Goal: Task Accomplishment & Management: Complete application form

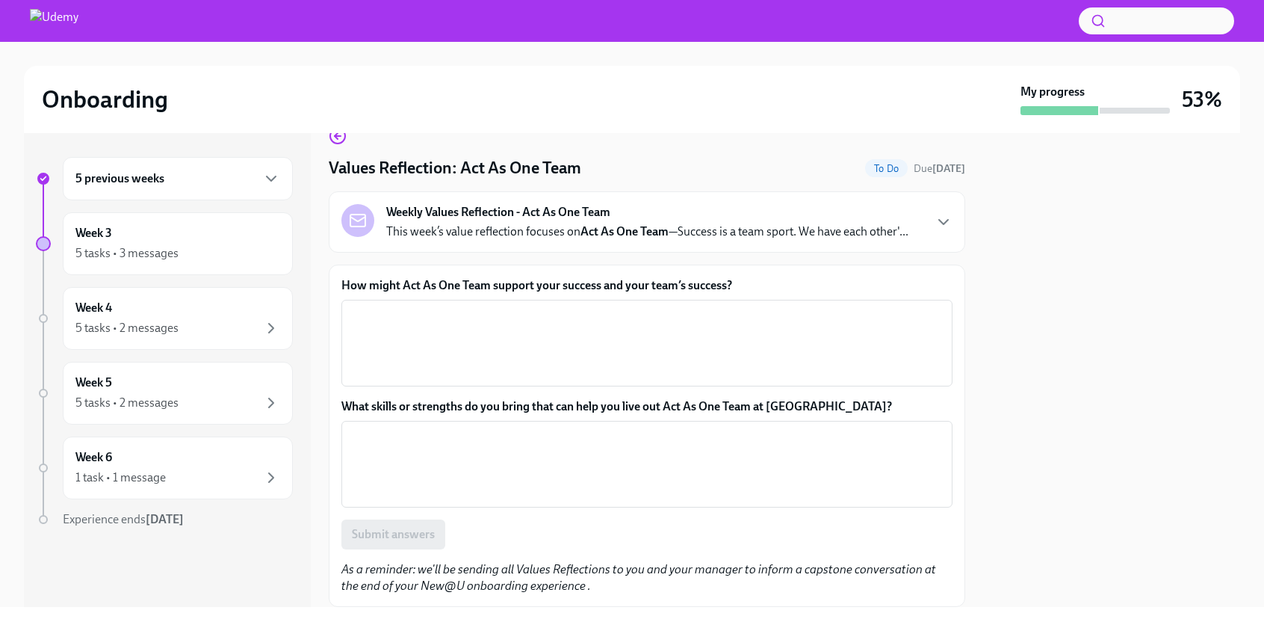
scroll to position [32, 0]
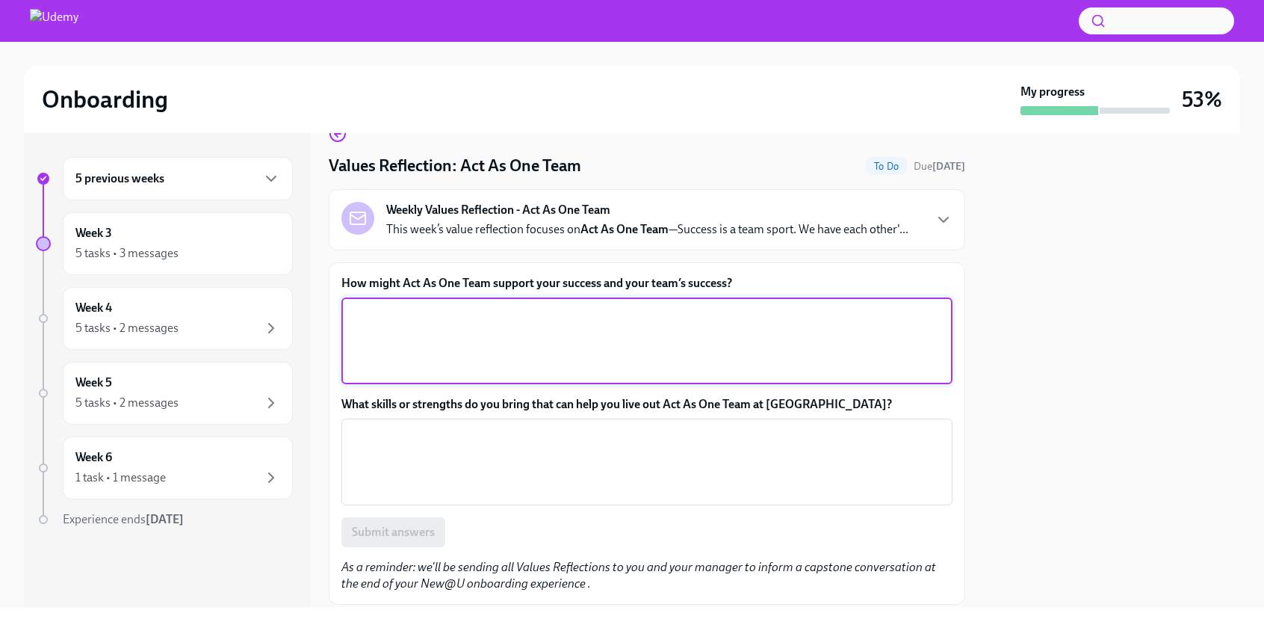
click at [473, 325] on textarea "How might Act As One Team support your success and your team’s success?" at bounding box center [646, 341] width 593 height 72
paste textarea "As Director of Sales & Partner Success, I see my team’s success as my own succe…"
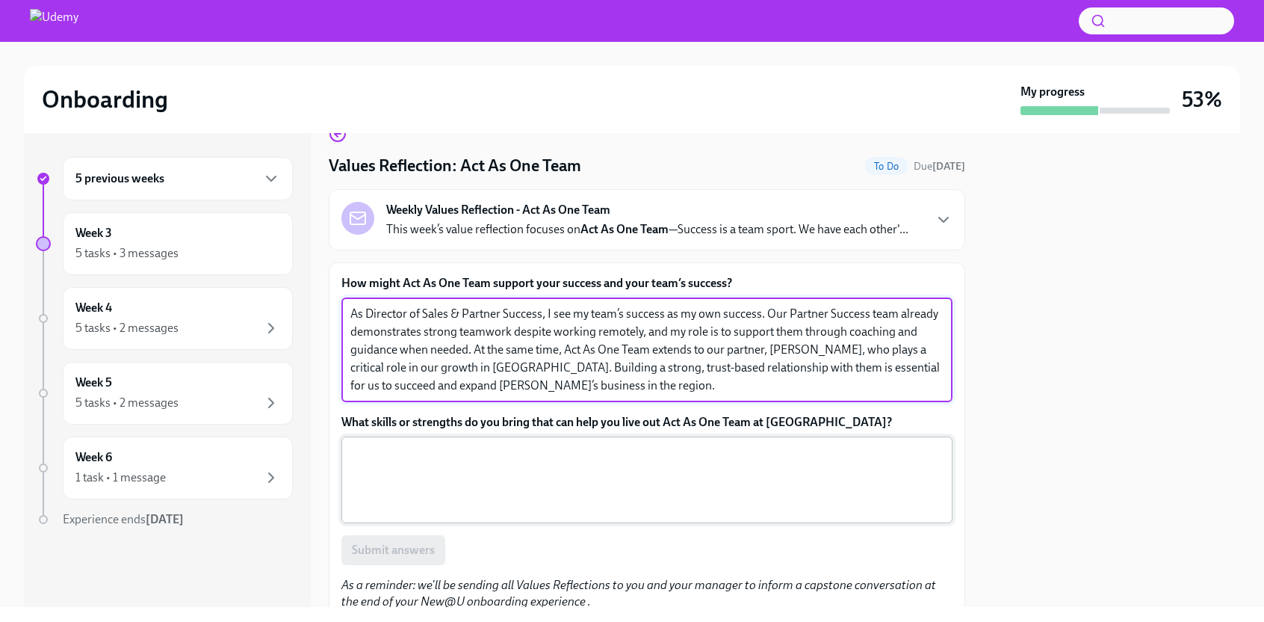
paste textarea "In my previous role as Country Manager at CoachHub, I carried wide-ranging resp…"
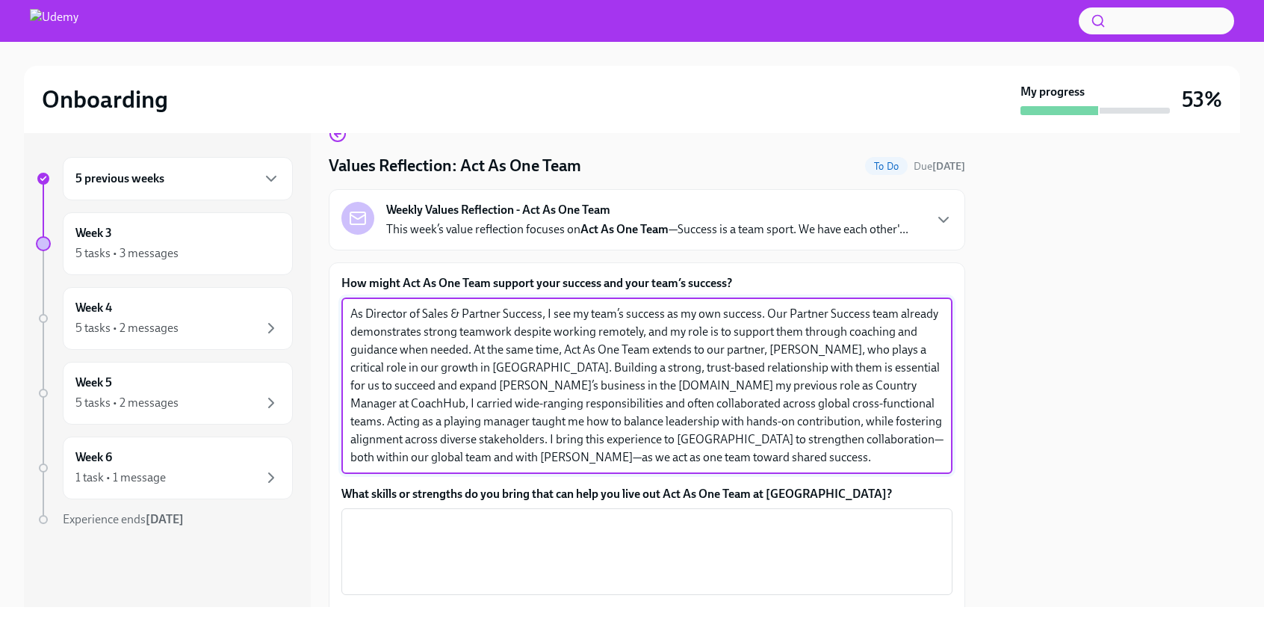
type textarea "As Director of Sales & Partner Success, I see my team’s success as my own succe…"
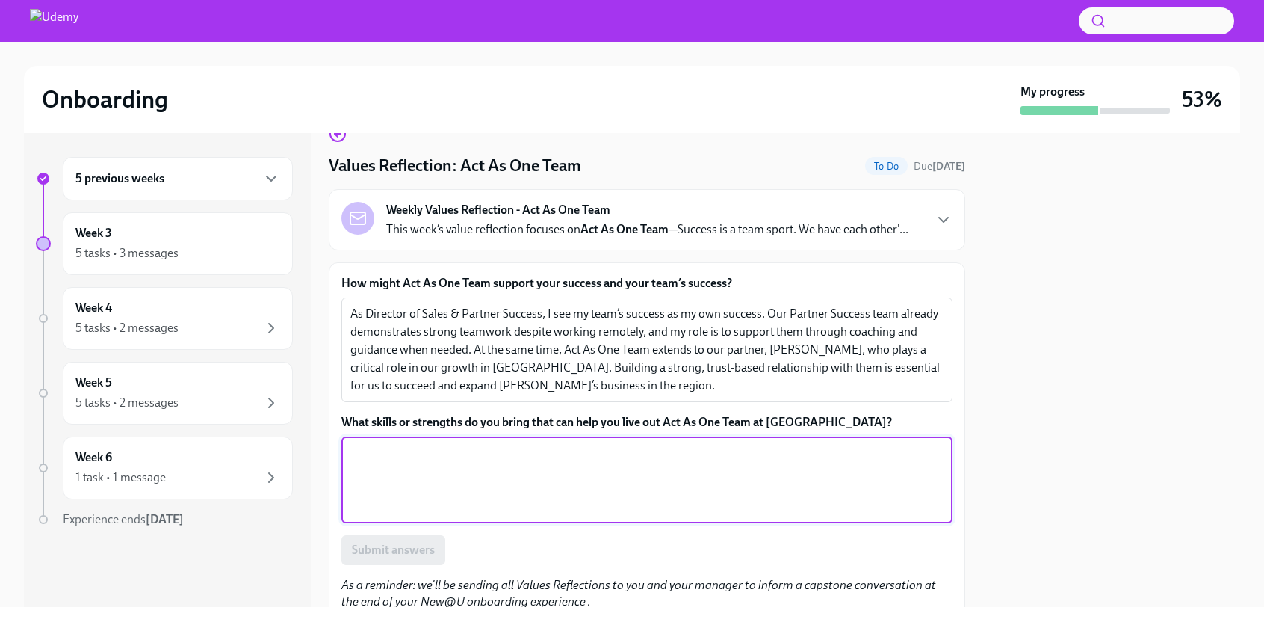
click at [580, 472] on textarea "What skills or strengths do you bring that can help you live out Act As One Tea…" at bounding box center [646, 480] width 593 height 72
paste textarea "In my previous role as Country Manager at CoachHub, I carried wide-ranging resp…"
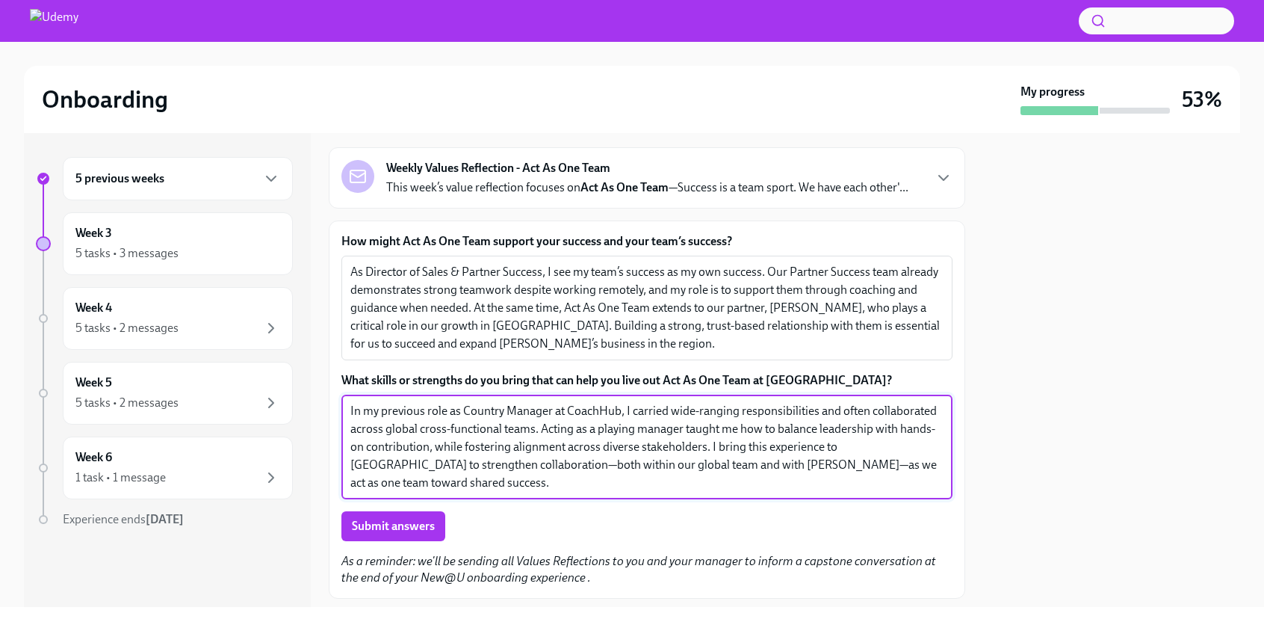
scroll to position [77, 0]
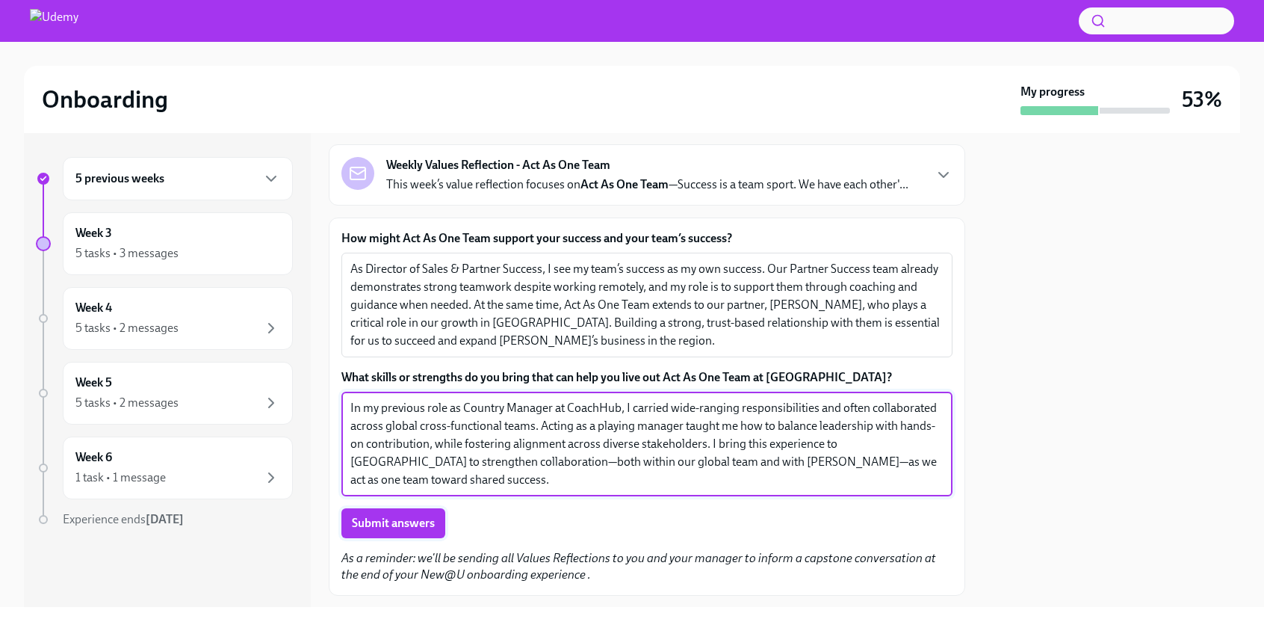
type textarea "In my previous role as Country Manager at CoachHub, I carried wide-ranging resp…"
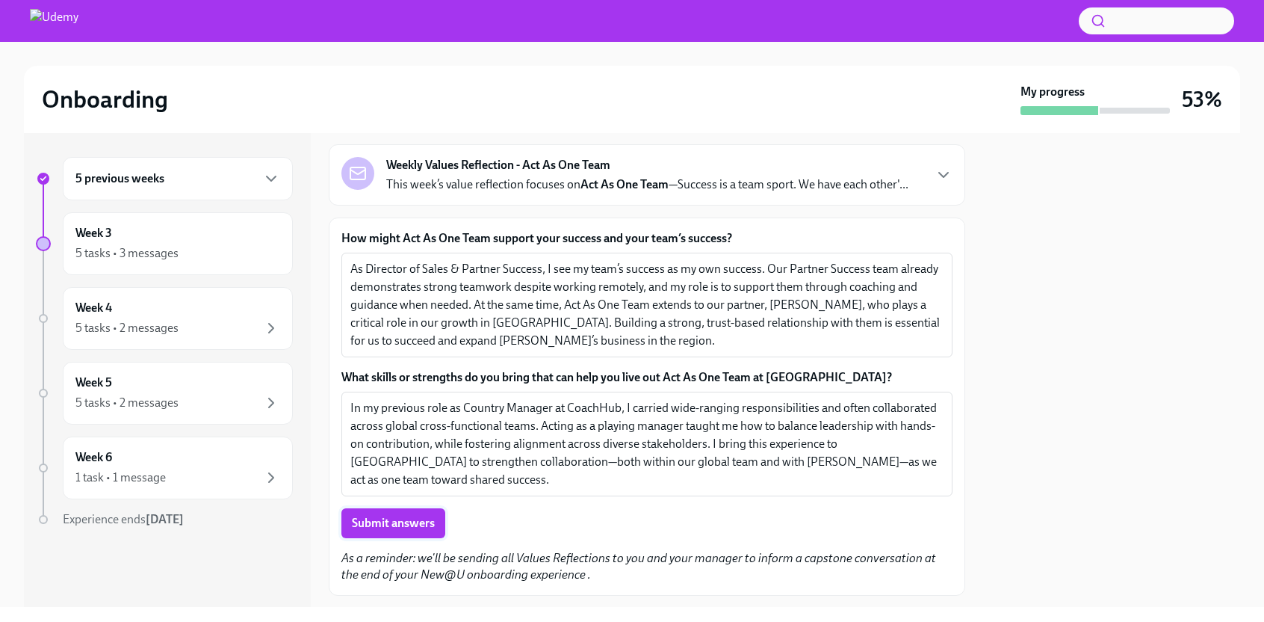
click at [415, 525] on span "Submit answers" at bounding box center [393, 522] width 83 height 15
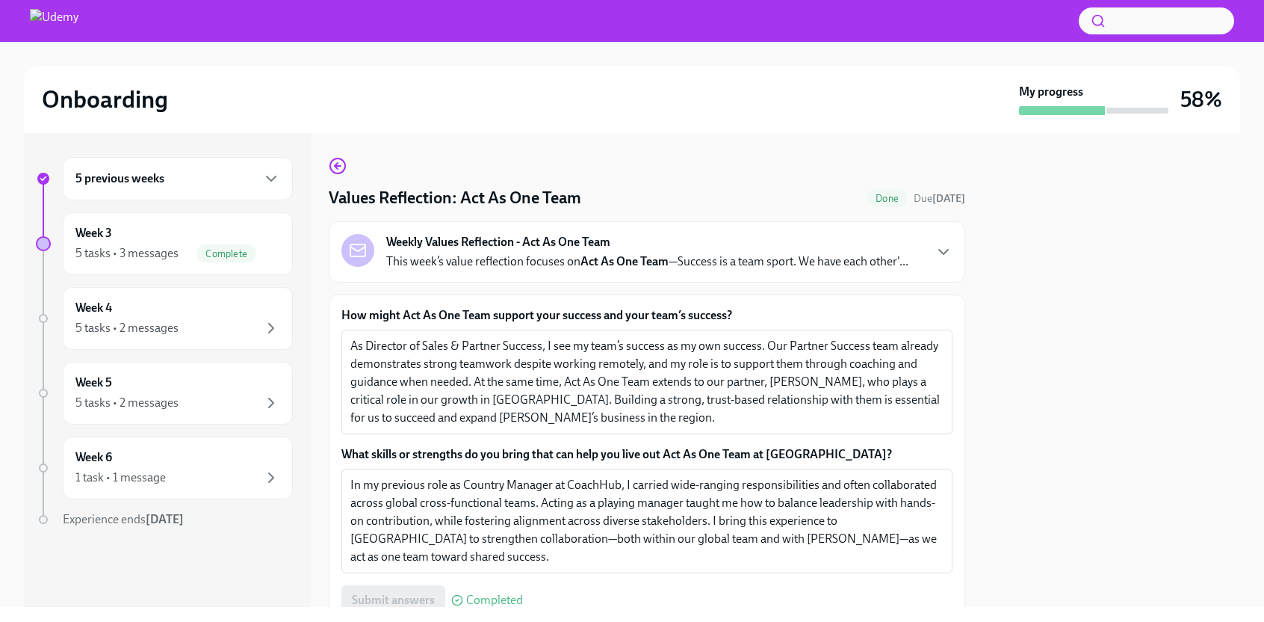
click at [1091, 120] on div "Onboarding My progress 58%" at bounding box center [632, 99] width 1216 height 67
click at [156, 319] on div "5 tasks • 2 messages" at bounding box center [177, 328] width 205 height 18
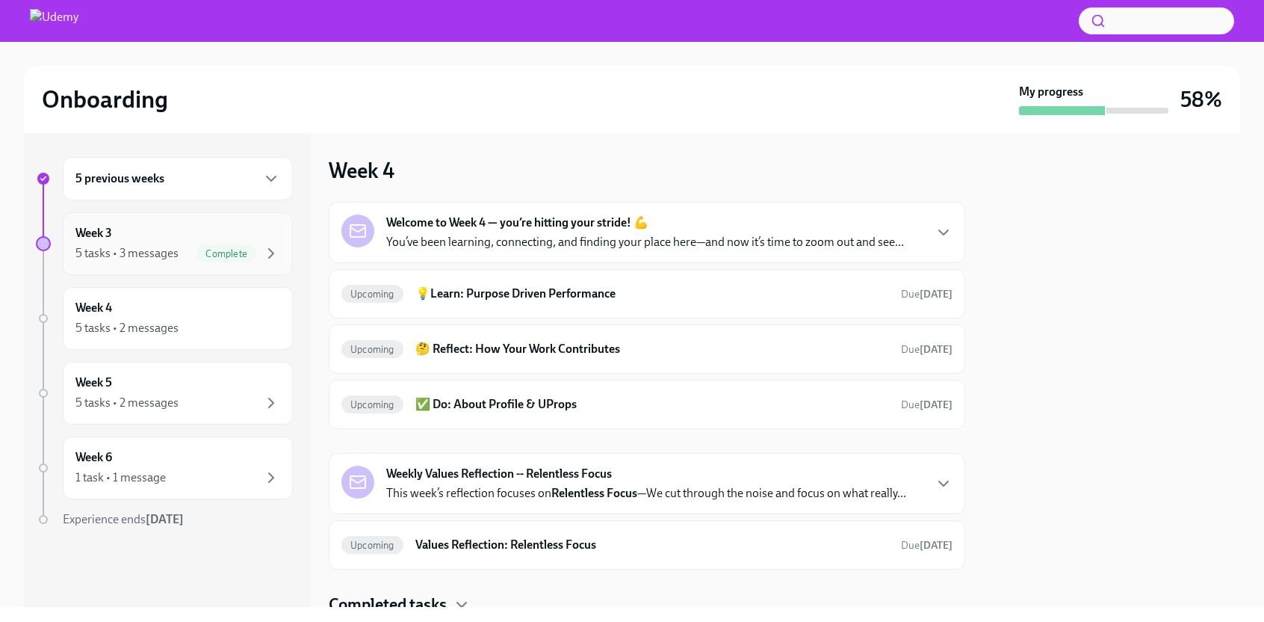
click at [217, 255] on span "Complete" at bounding box center [226, 253] width 60 height 11
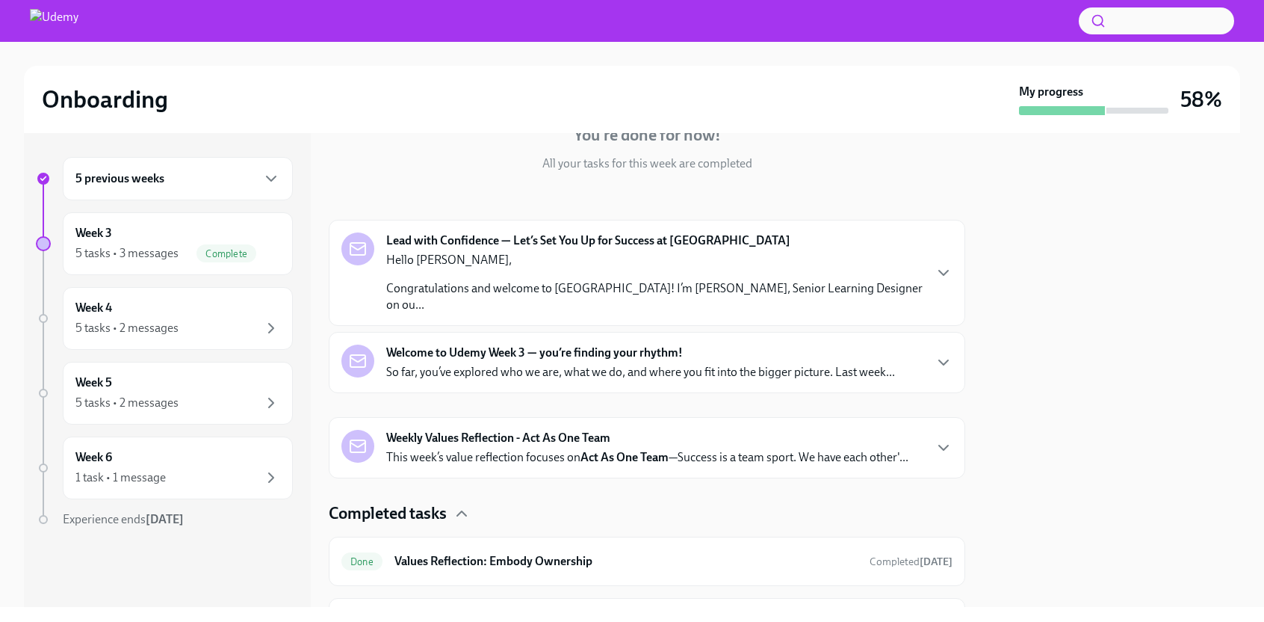
scroll to position [157, 0]
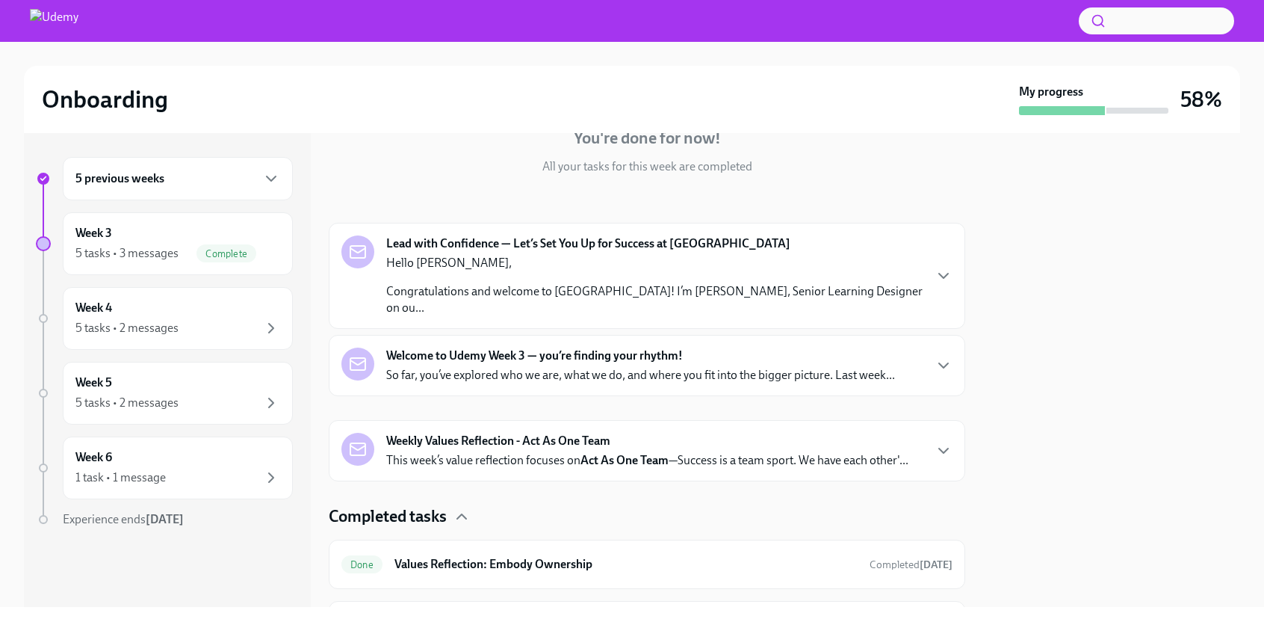
click at [905, 433] on div "Weekly Values Reflection - Act As One Team This week’s value reflection focuses…" at bounding box center [647, 451] width 522 height 36
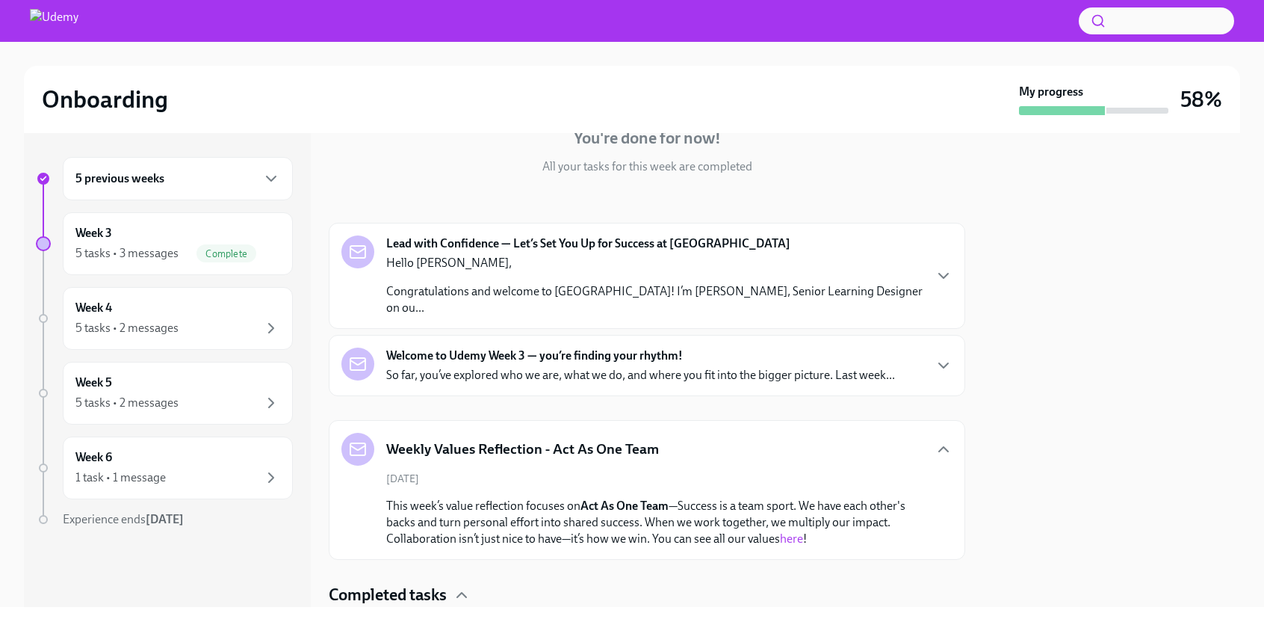
click at [891, 367] on p "So far, you’ve explored who we are, what we do, and where you fit into the bigg…" at bounding box center [640, 375] width 509 height 16
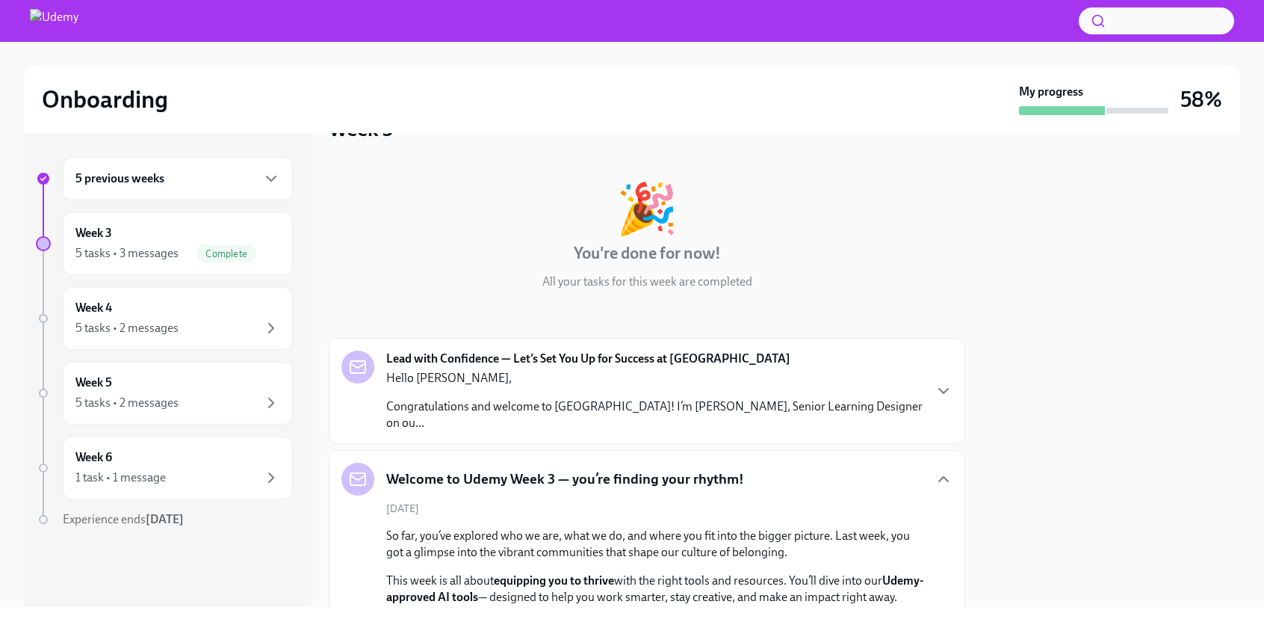
click at [790, 373] on p "Hello [PERSON_NAME]," at bounding box center [654, 378] width 536 height 16
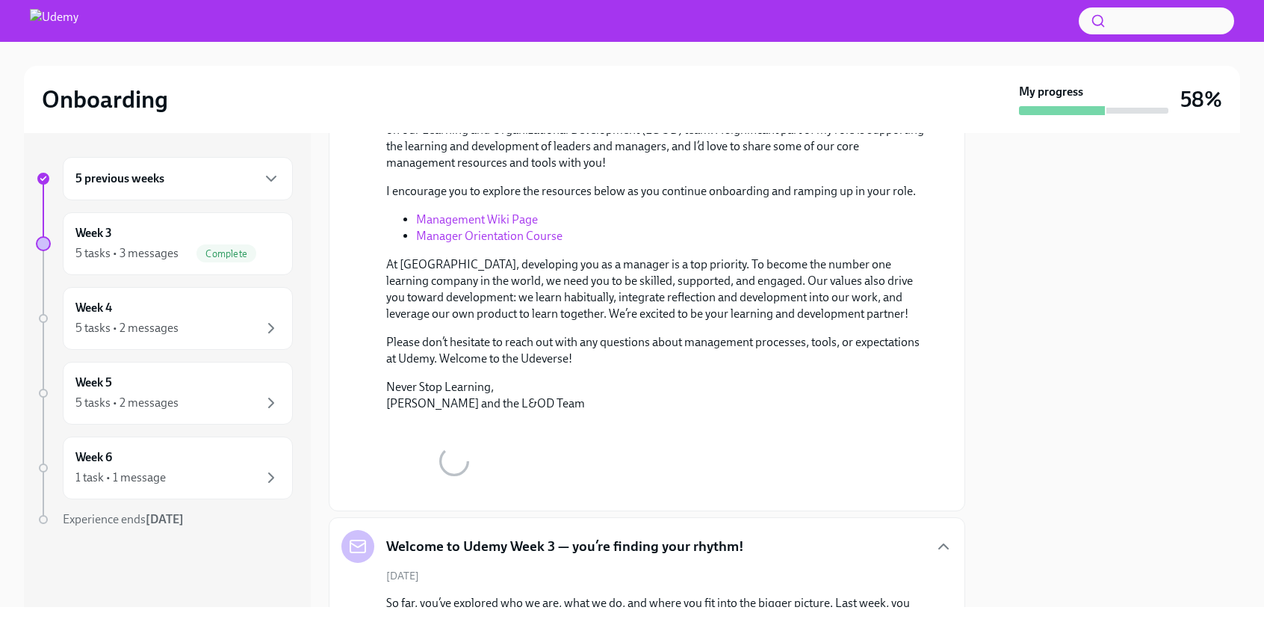
scroll to position [252, 0]
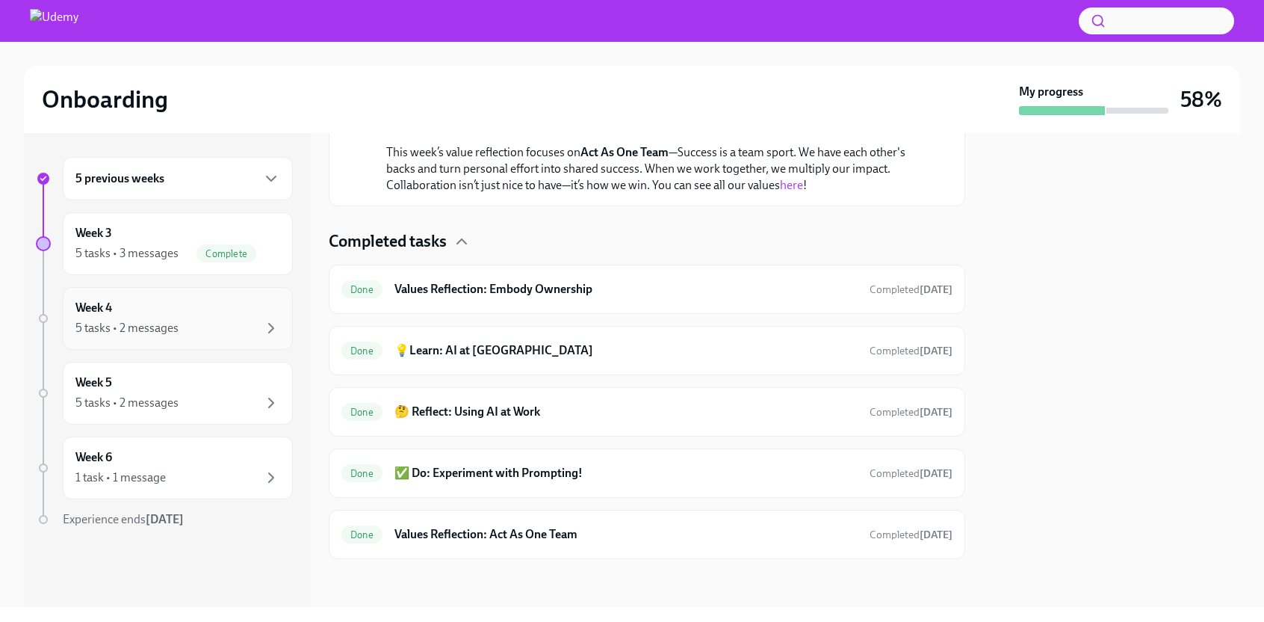
click at [179, 341] on div "Week 4 5 tasks • 2 messages" at bounding box center [178, 318] width 230 height 63
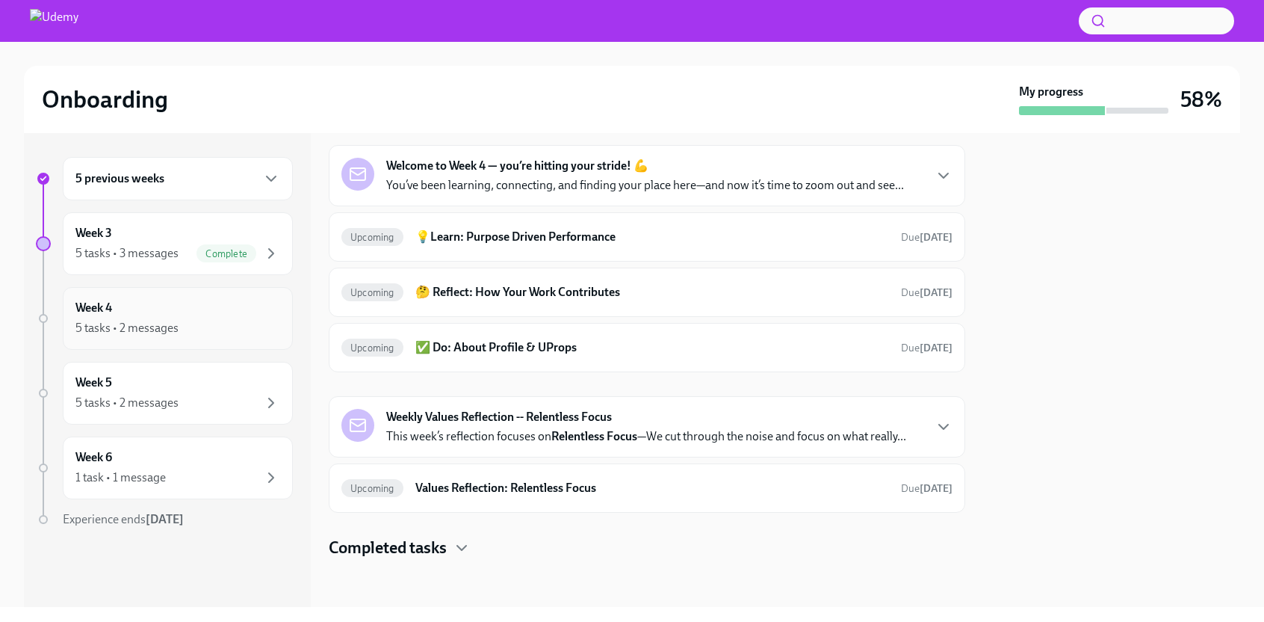
click at [217, 327] on div "5 tasks • 2 messages" at bounding box center [177, 328] width 205 height 18
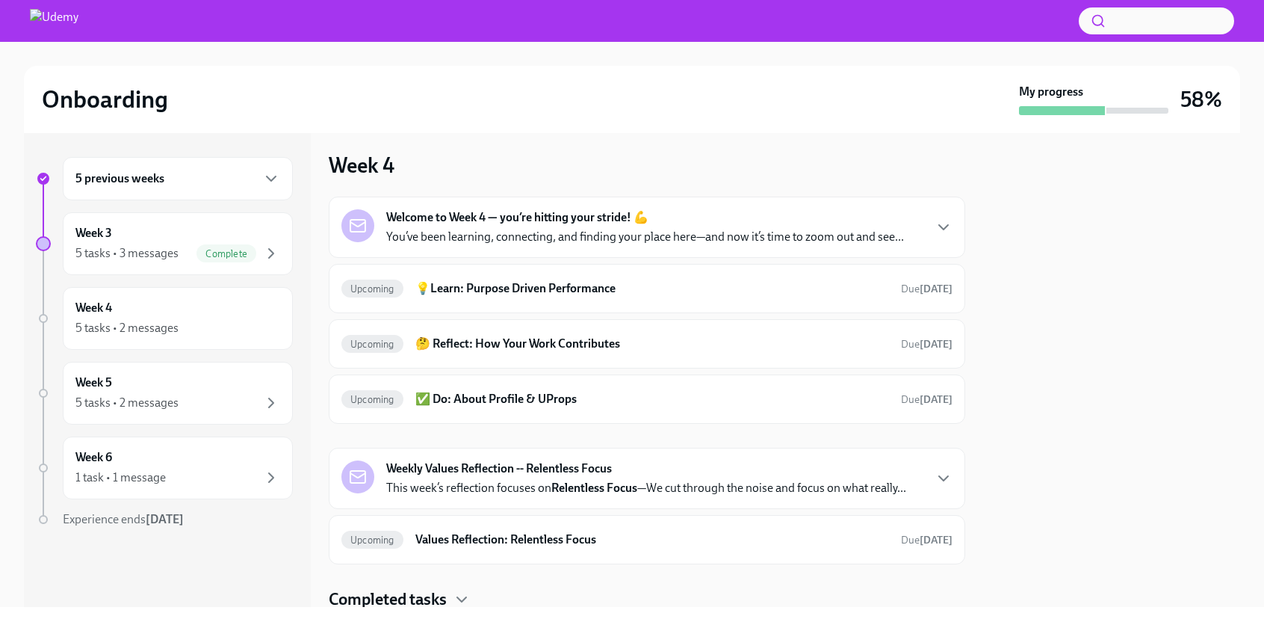
scroll to position [0, 0]
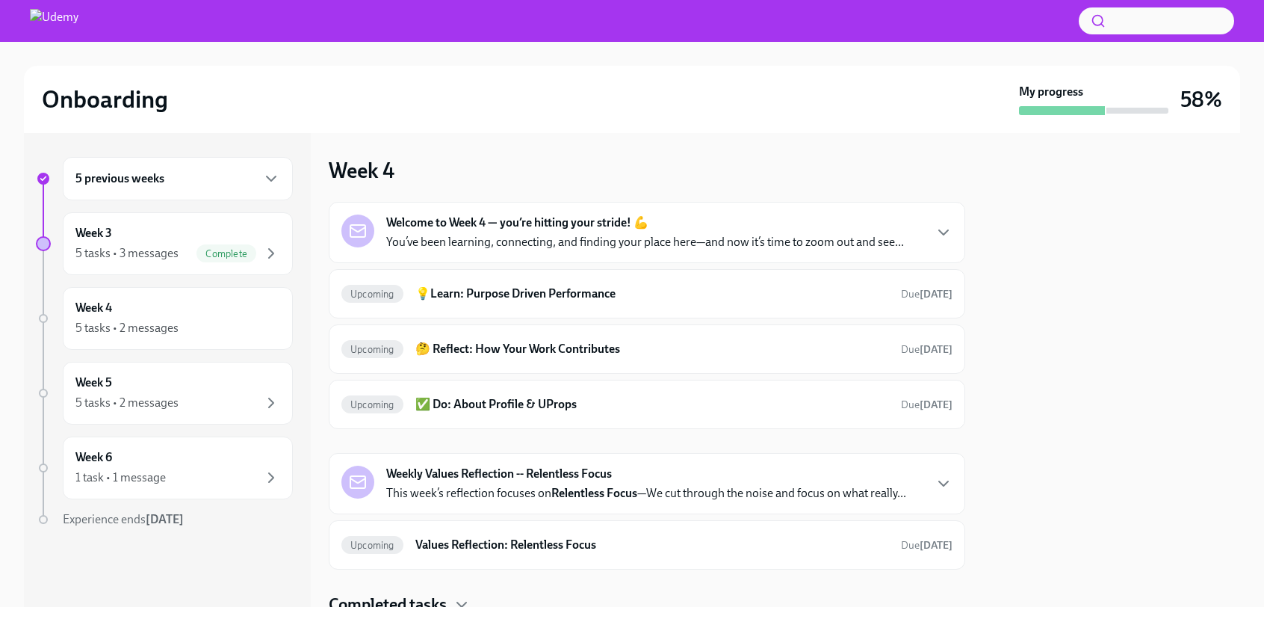
click at [813, 234] on p "You’ve been learning, connecting, and finding your place here—and now it’s time…" at bounding box center [645, 242] width 518 height 16
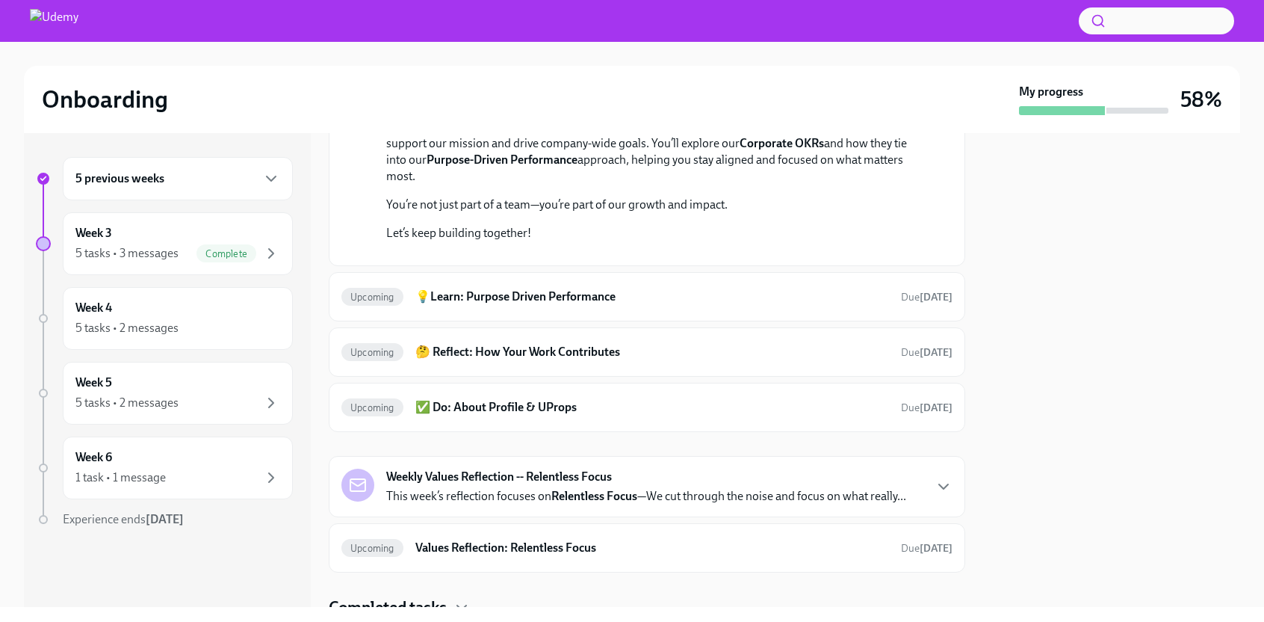
scroll to position [175, 0]
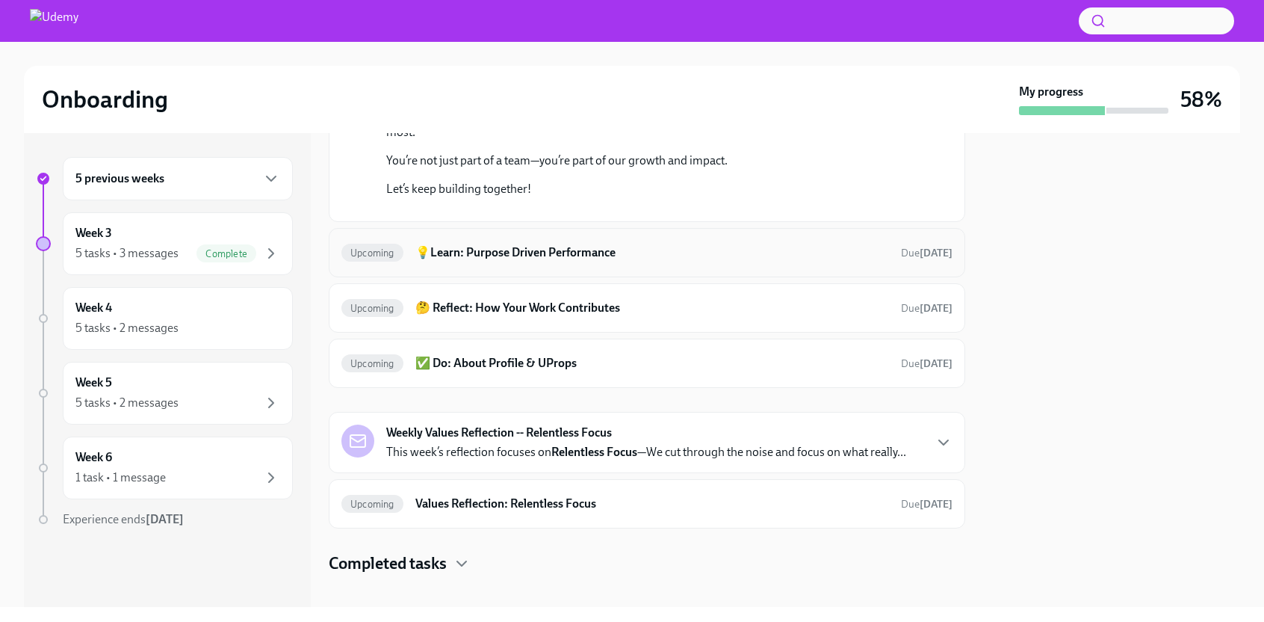
click at [754, 277] on div "Upcoming 💡Learn: Purpose Driven Performance Due [DATE]" at bounding box center [647, 252] width 636 height 49
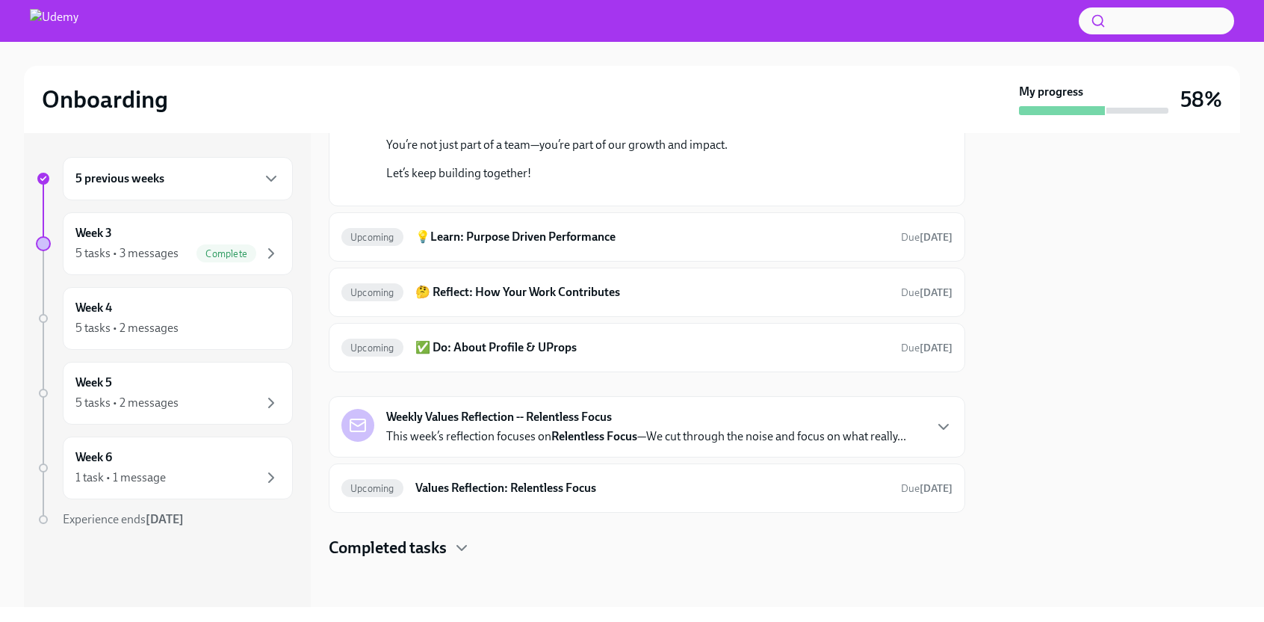
scroll to position [355, 0]
click at [773, 249] on div "Upcoming 💡Learn: Purpose Driven Performance Due [DATE]" at bounding box center [646, 237] width 611 height 24
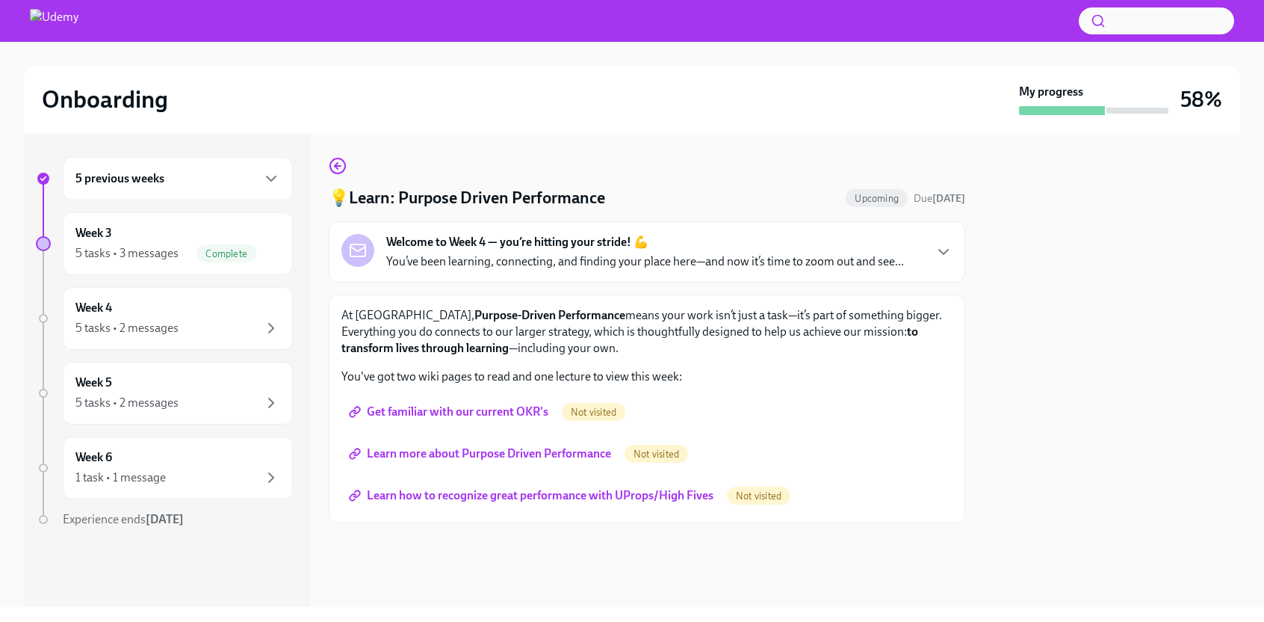
click at [518, 409] on span "Get familiar with our current OKR's" at bounding box center [450, 411] width 196 height 15
click at [557, 457] on span "Learn more about Purpose Driven Performance" at bounding box center [481, 453] width 259 height 15
click at [601, 495] on span "Learn how to recognize great performance with UProps/High Fives" at bounding box center [533, 495] width 362 height 15
click at [242, 332] on div "5 tasks • 2 messages" at bounding box center [177, 328] width 205 height 18
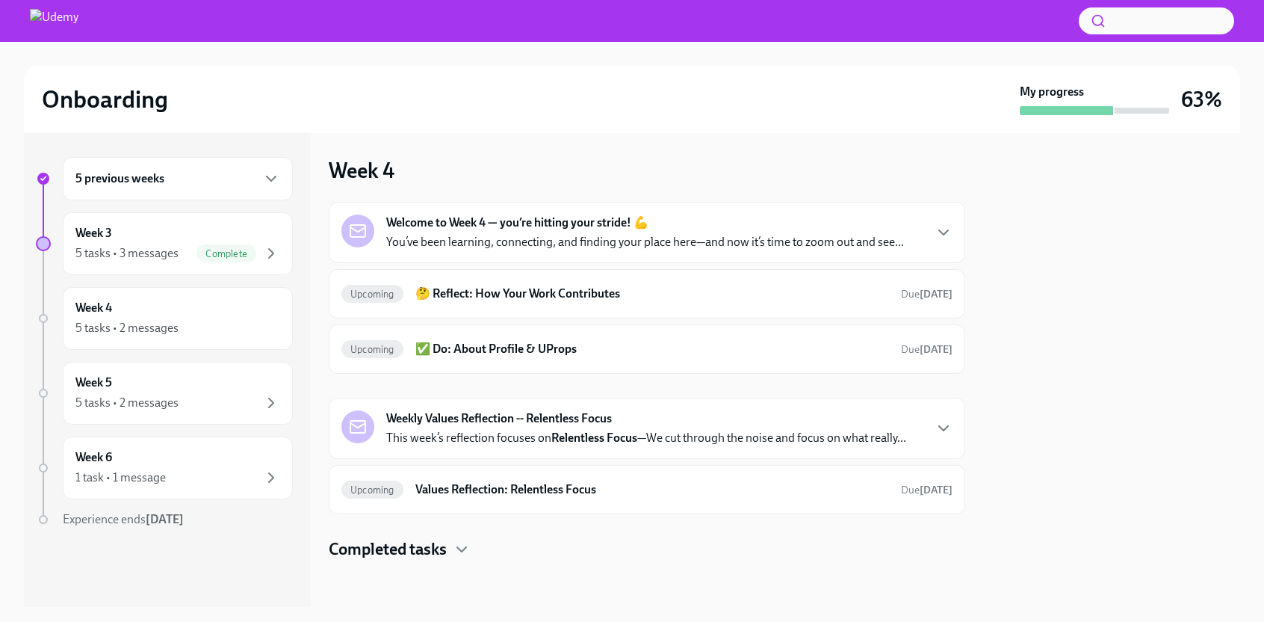
scroll to position [1, 0]
click at [808, 241] on p "You’ve been learning, connecting, and finding your place here—and now it’s time…" at bounding box center [645, 240] width 518 height 16
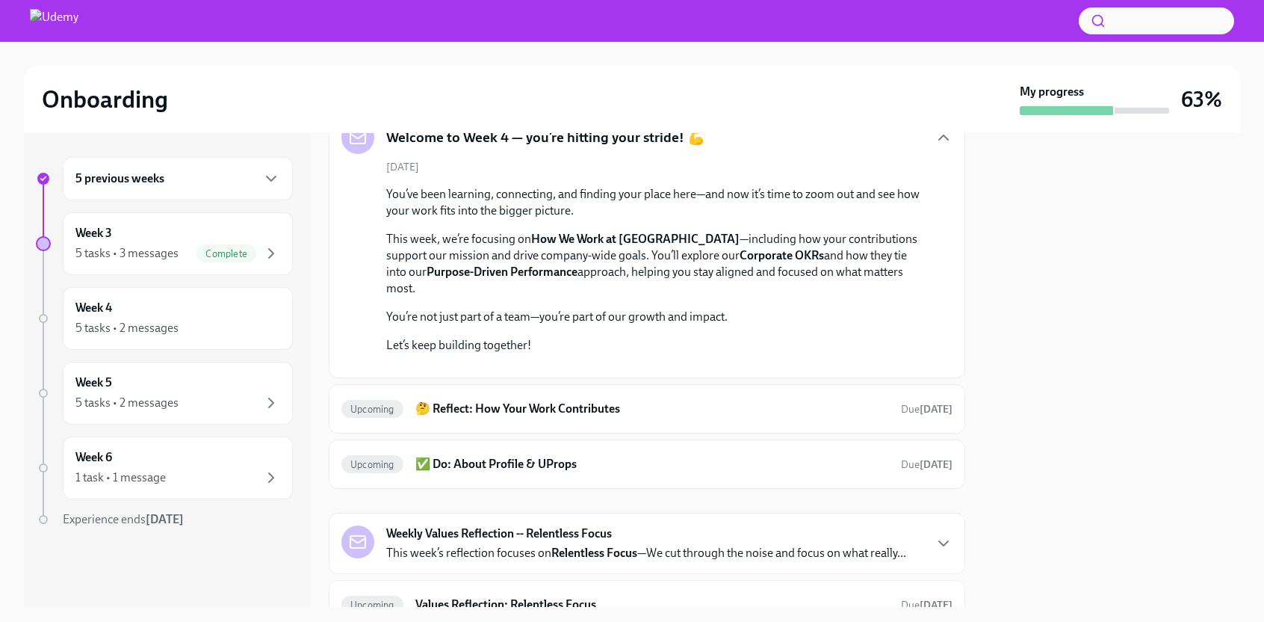
click at [722, 365] on div at bounding box center [657, 365] width 542 height 0
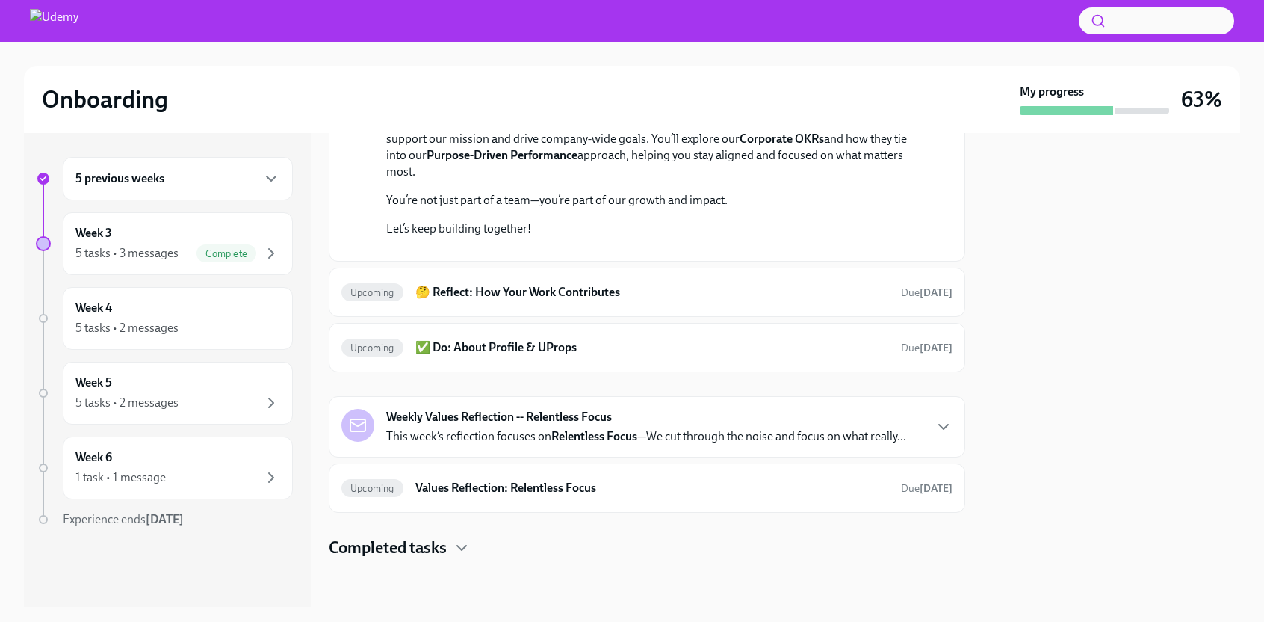
scroll to position [459, 0]
click at [712, 310] on div "Upcoming 🤔 Reflect: How Your Work Contributes Due [DATE]" at bounding box center [647, 291] width 636 height 49
click at [623, 348] on h6 "✅ Do: About Profile & UProps" at bounding box center [652, 347] width 474 height 16
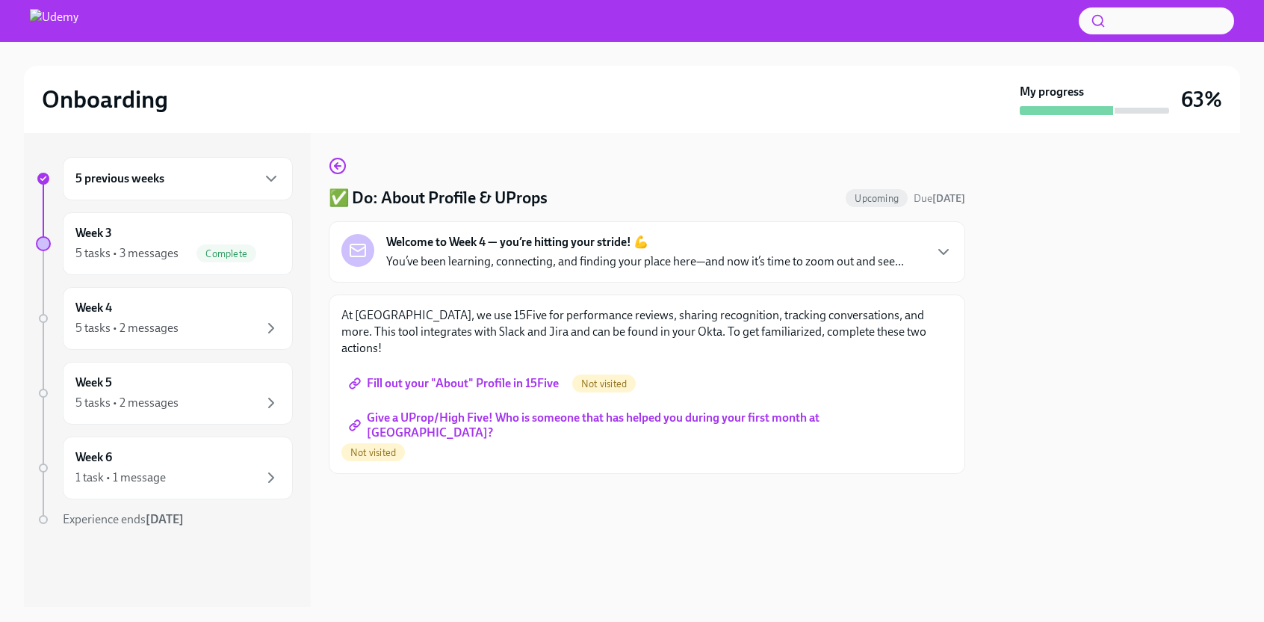
click at [533, 376] on span "Fill out your "About" Profile in 15Five" at bounding box center [455, 383] width 207 height 15
click at [542, 418] on span "Give a UProp/High Five! Who is someone that has helped you during your first mo…" at bounding box center [647, 425] width 590 height 15
click at [876, 250] on div "Welcome to Week 4 — you’re hitting your stride! 💪 You’ve been learning, connect…" at bounding box center [645, 252] width 518 height 36
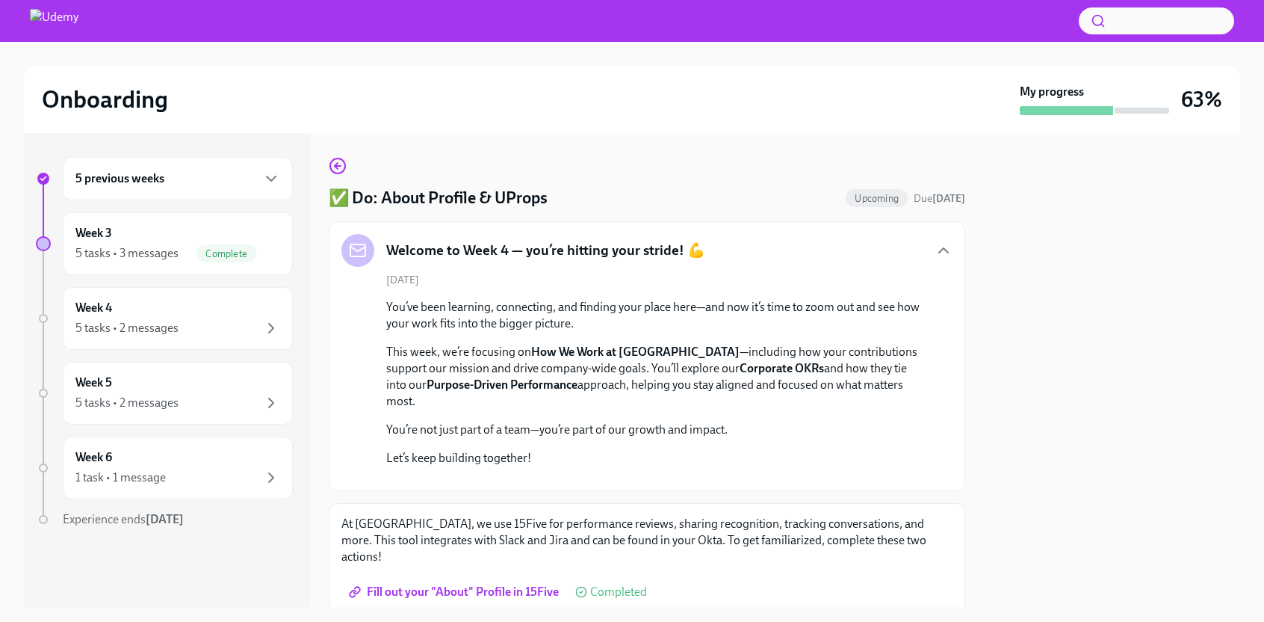
scroll to position [335, 0]
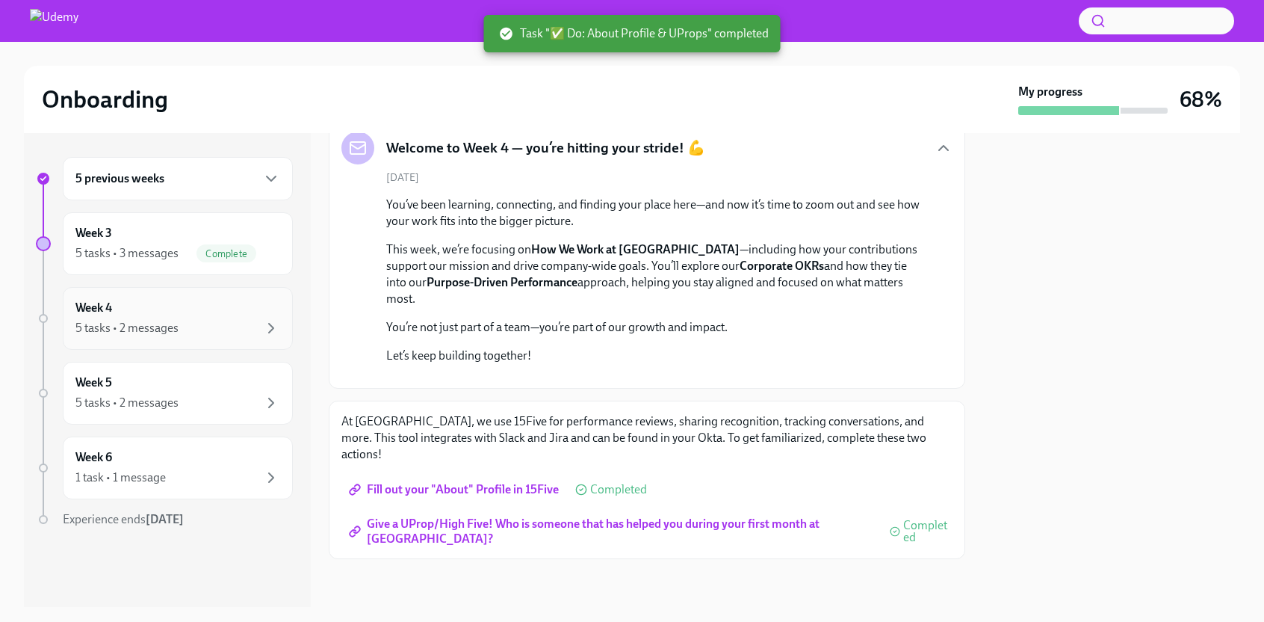
click at [221, 321] on div "5 tasks • 2 messages" at bounding box center [177, 328] width 205 height 18
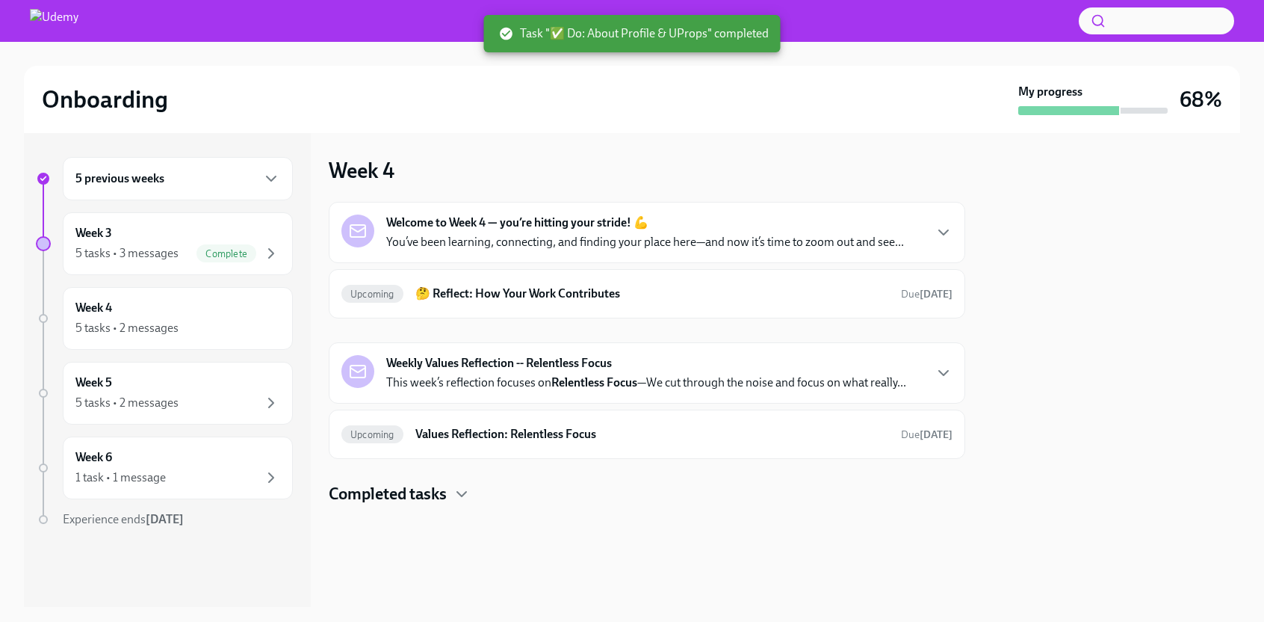
click at [698, 371] on div "Weekly Values Reflection -- Relentless Focus This week’s reflection focuses on …" at bounding box center [646, 373] width 520 height 36
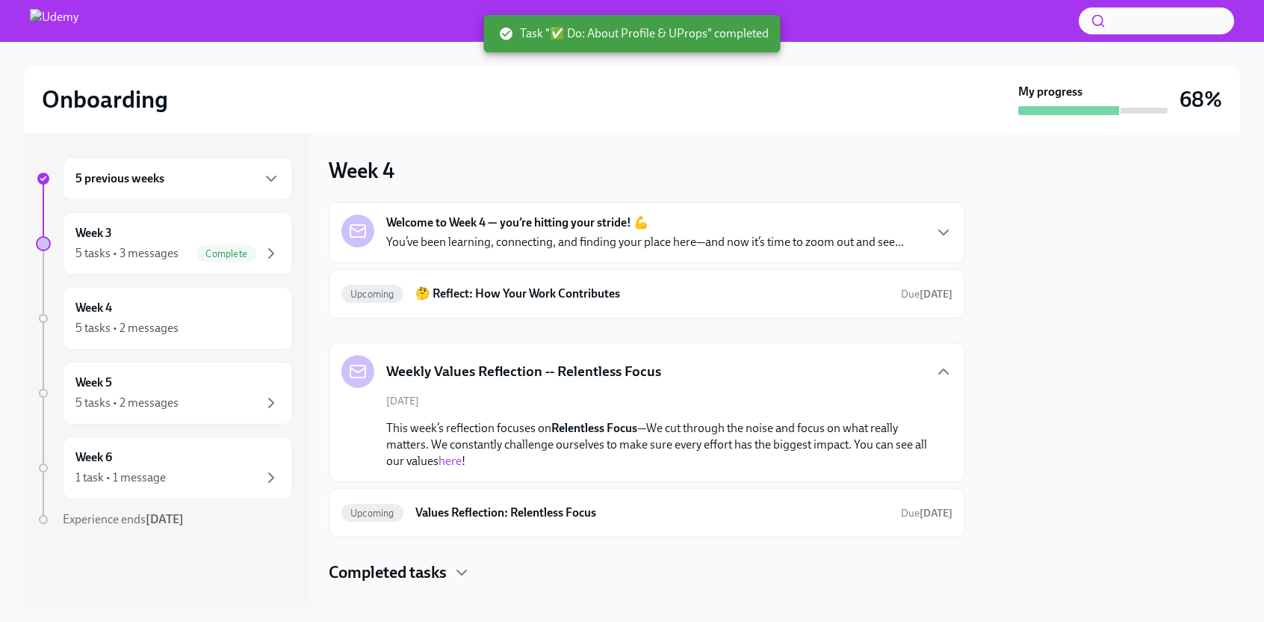
scroll to position [25, 0]
